Goal: Transaction & Acquisition: Obtain resource

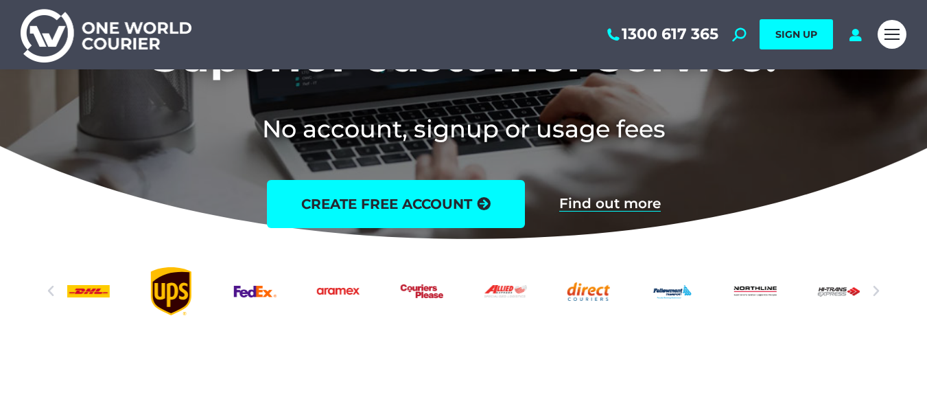
scroll to position [274, 0]
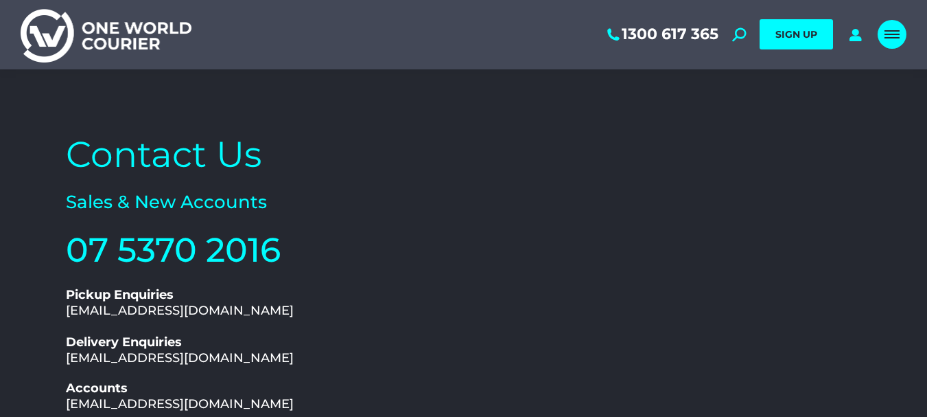
click at [893, 32] on span "Mobile menu icon" at bounding box center [892, 30] width 15 height 1
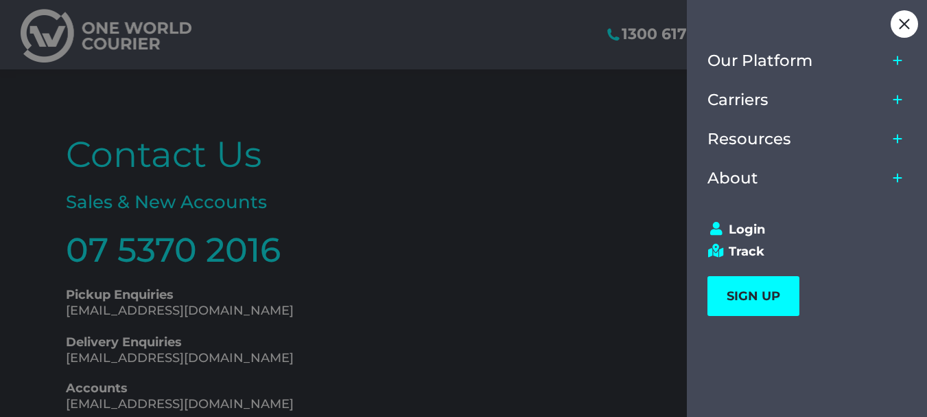
click at [902, 62] on icon "Main Menu" at bounding box center [897, 60] width 11 height 11
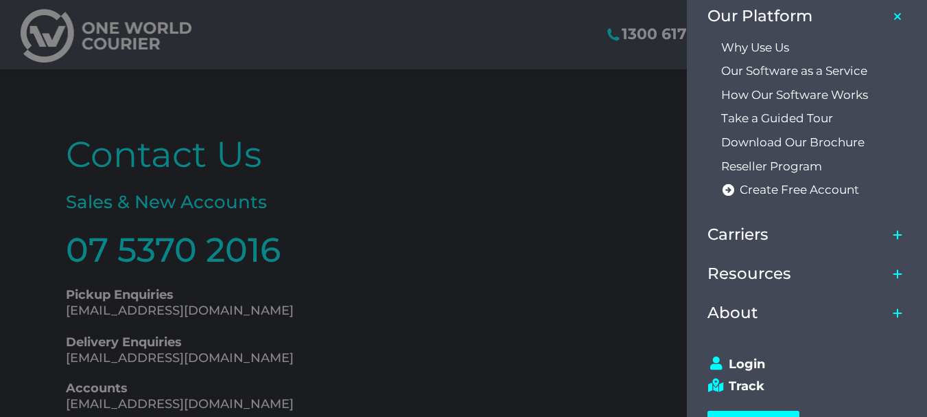
scroll to position [69, 0]
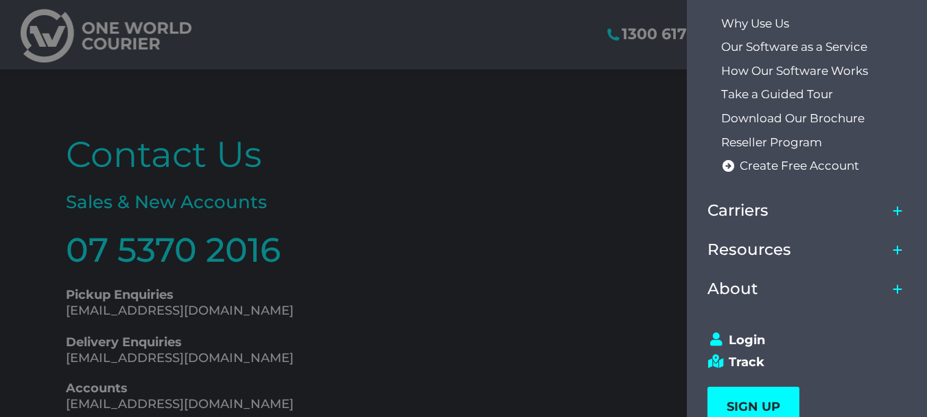
click at [897, 288] on icon "Main Menu" at bounding box center [897, 288] width 9 height 9
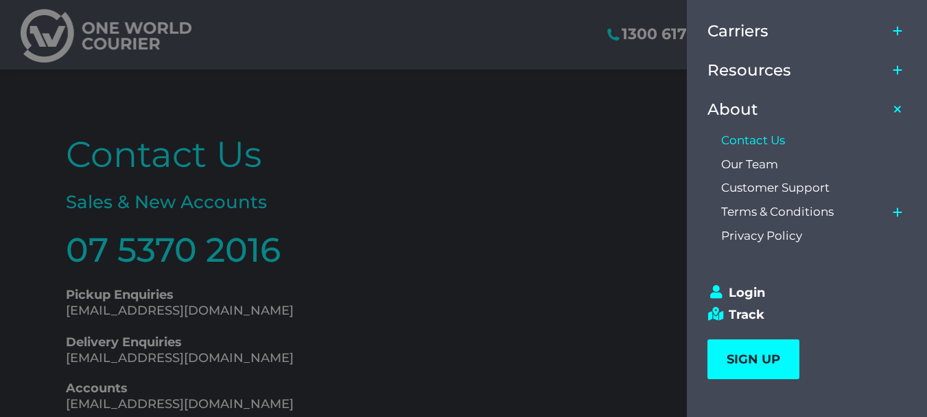
click at [751, 138] on span "Contact Us" at bounding box center [753, 140] width 64 height 14
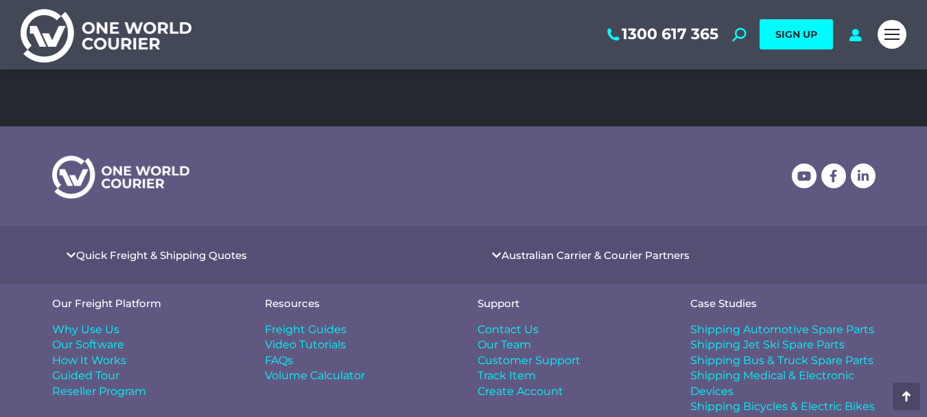
scroll to position [622, 0]
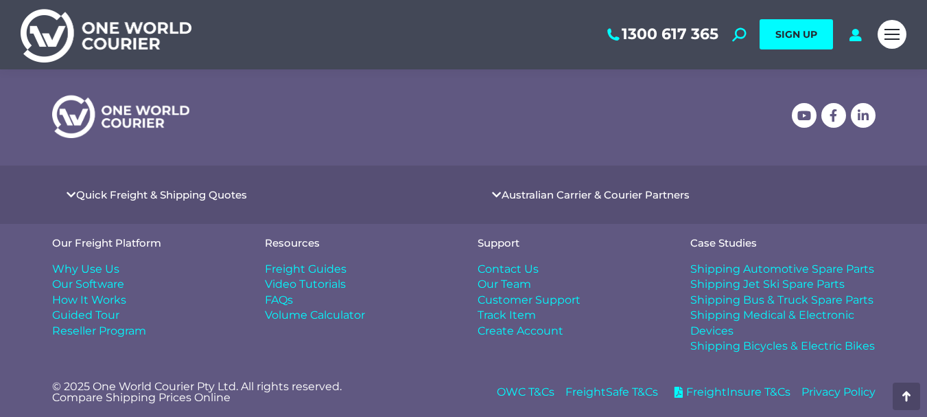
click at [75, 192] on icon at bounding box center [71, 194] width 10 height 10
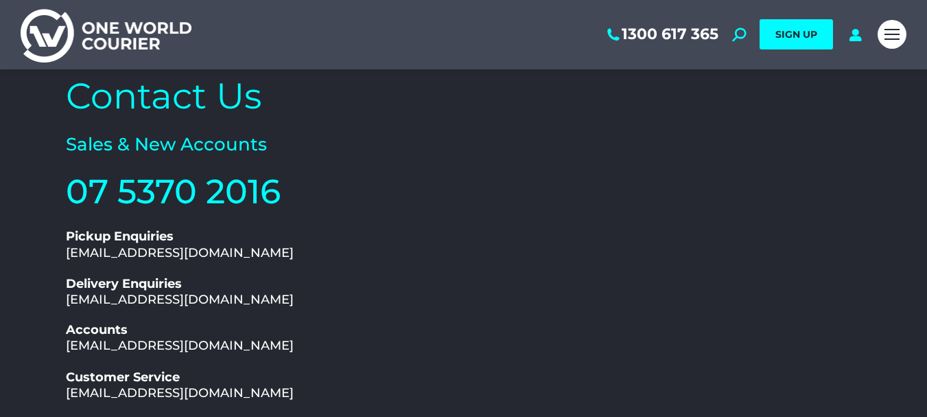
scroll to position [0, 0]
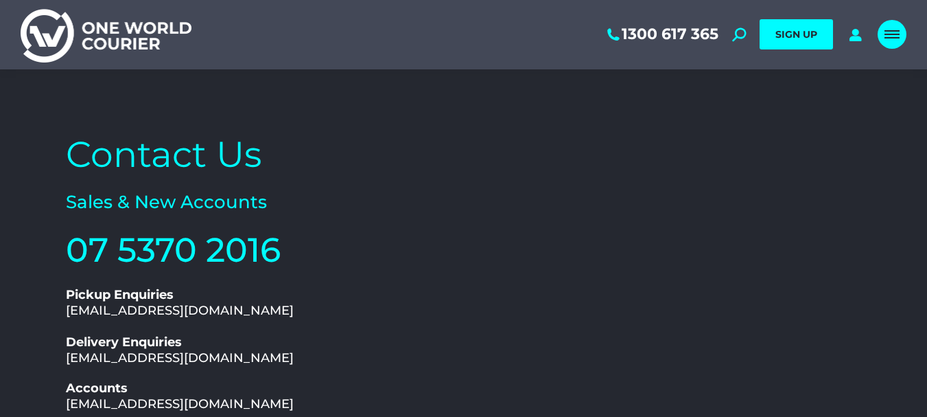
click at [891, 35] on span "Mobile menu icon" at bounding box center [892, 34] width 15 height 1
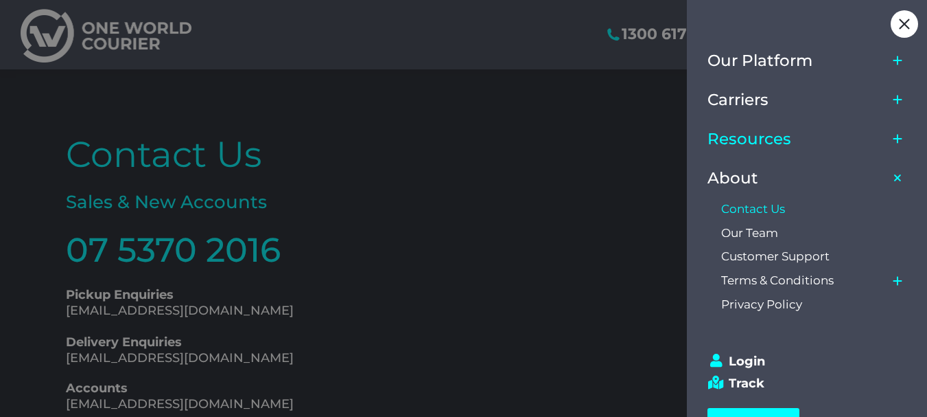
click at [790, 141] on span "Resources" at bounding box center [749, 139] width 84 height 19
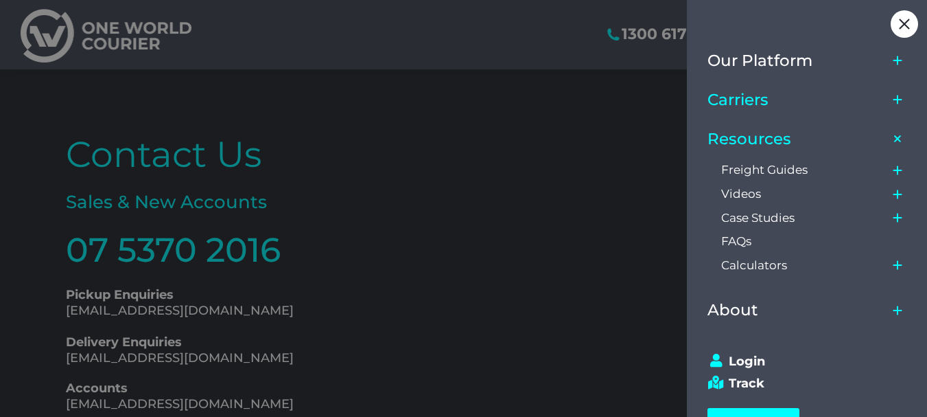
click at [764, 97] on span "Carriers" at bounding box center [737, 100] width 61 height 19
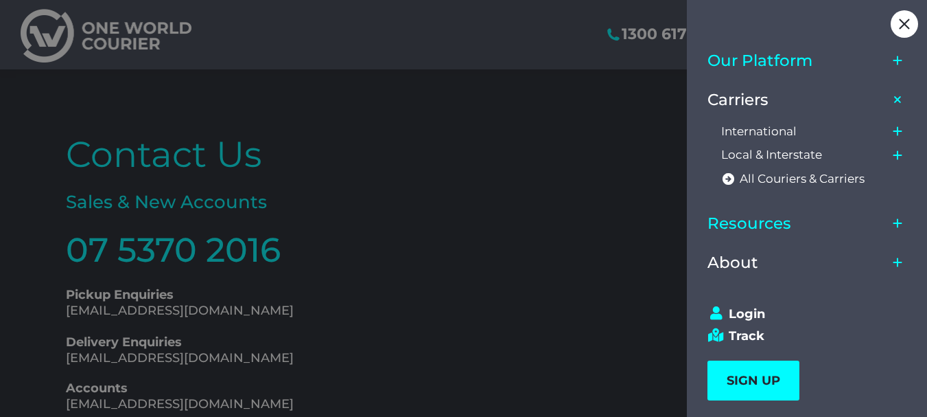
click at [775, 66] on span "Our Platform" at bounding box center [759, 60] width 105 height 19
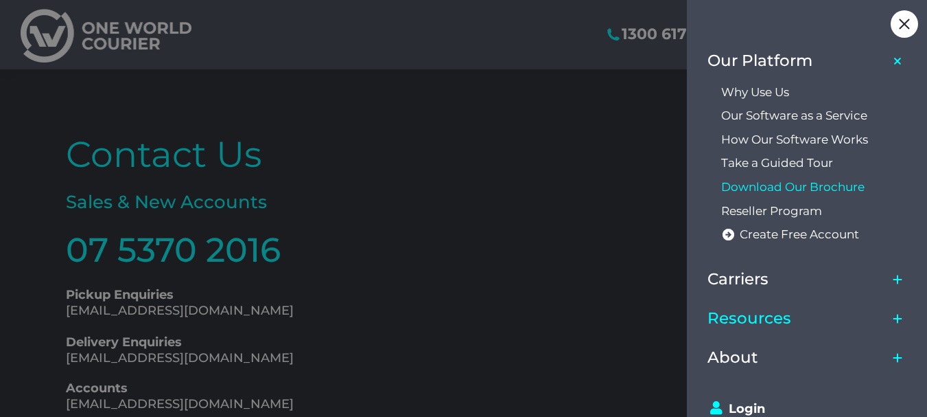
click at [787, 187] on span "Download Our Brochure" at bounding box center [792, 187] width 143 height 14
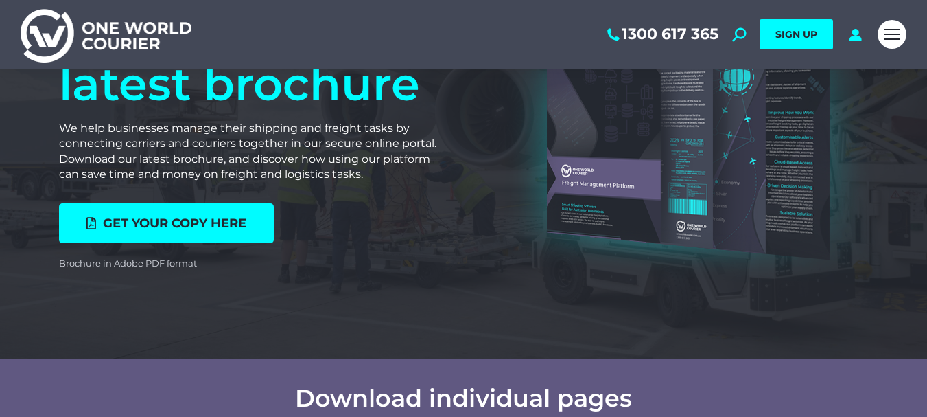
scroll to position [137, 0]
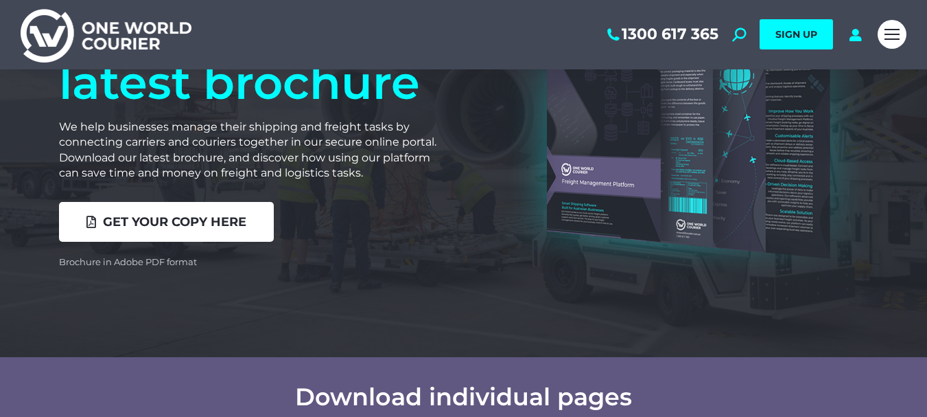
click at [128, 223] on span "Get your copy here" at bounding box center [174, 221] width 143 height 12
